Goal: Complete application form

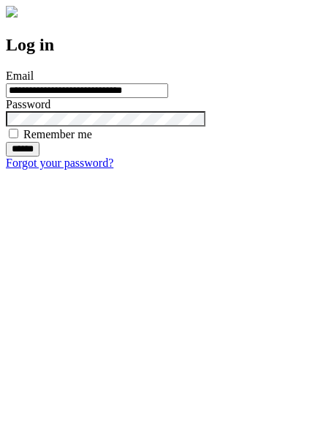
type input "**********"
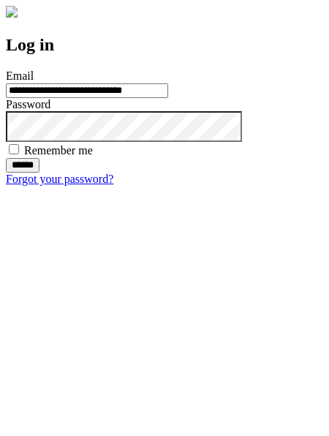
click at [39, 173] on input "******" at bounding box center [23, 165] width 34 height 15
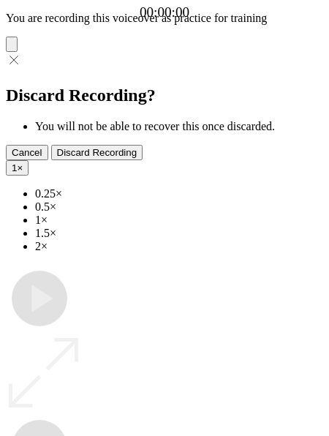
type input "**********"
